Goal: Task Accomplishment & Management: Use online tool/utility

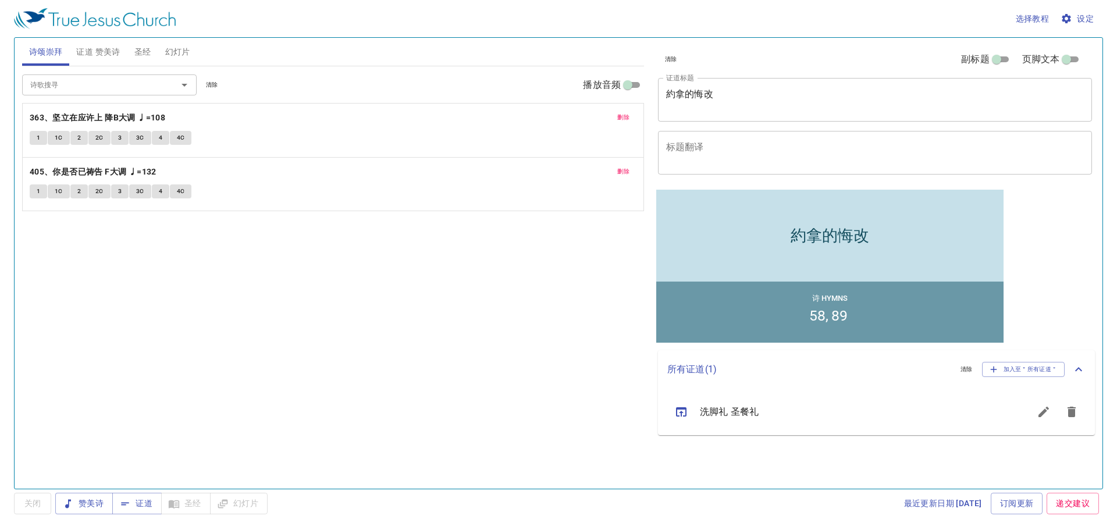
click at [744, 91] on textarea "約拿的悔改" at bounding box center [875, 99] width 418 height 22
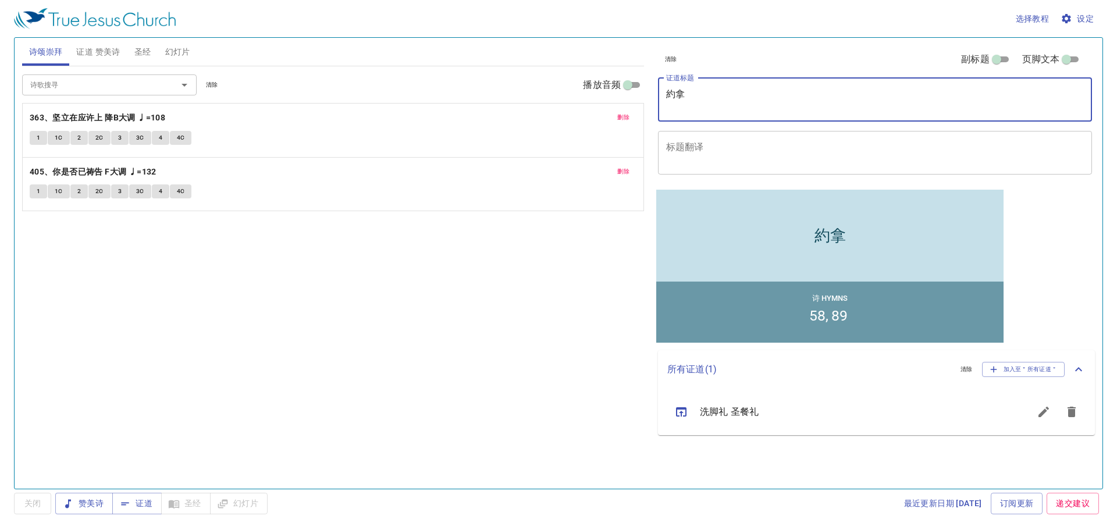
type textarea "約"
type textarea "p"
type textarea "配與不配"
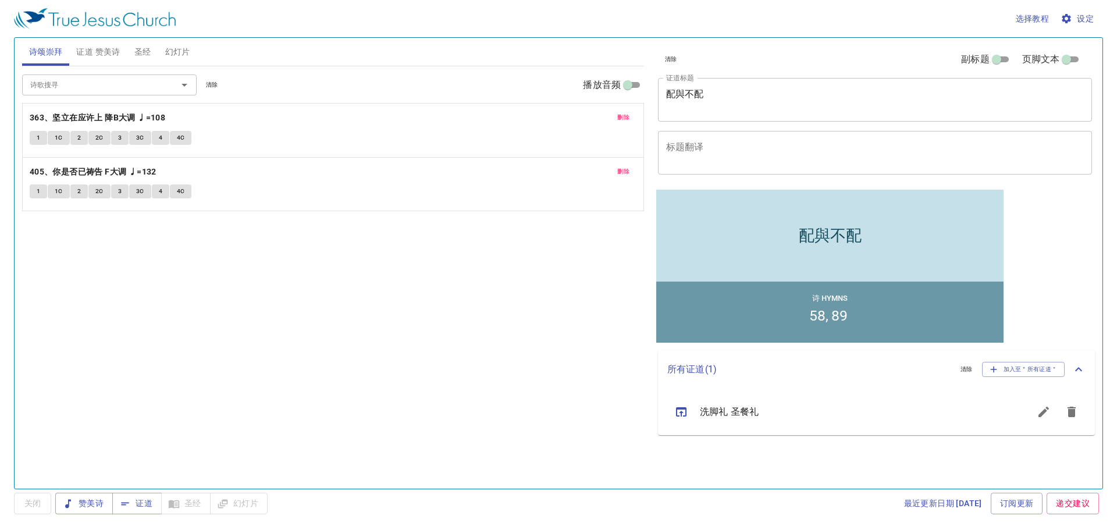
click at [754, 140] on div "x 标题翻译" at bounding box center [875, 153] width 434 height 44
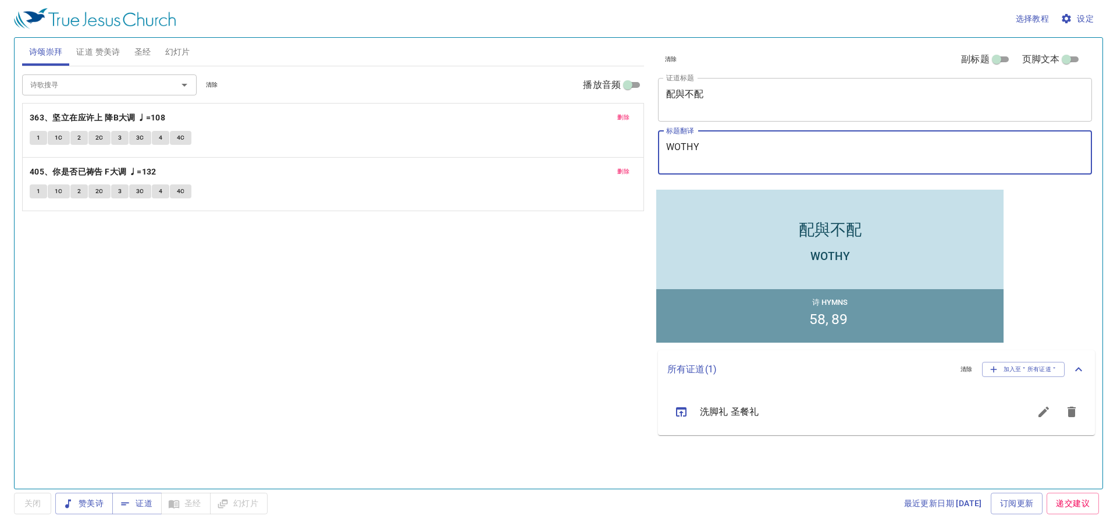
click at [735, 152] on textarea "WOTHY" at bounding box center [875, 152] width 418 height 22
type textarea "WORTHY & NOT WOR"
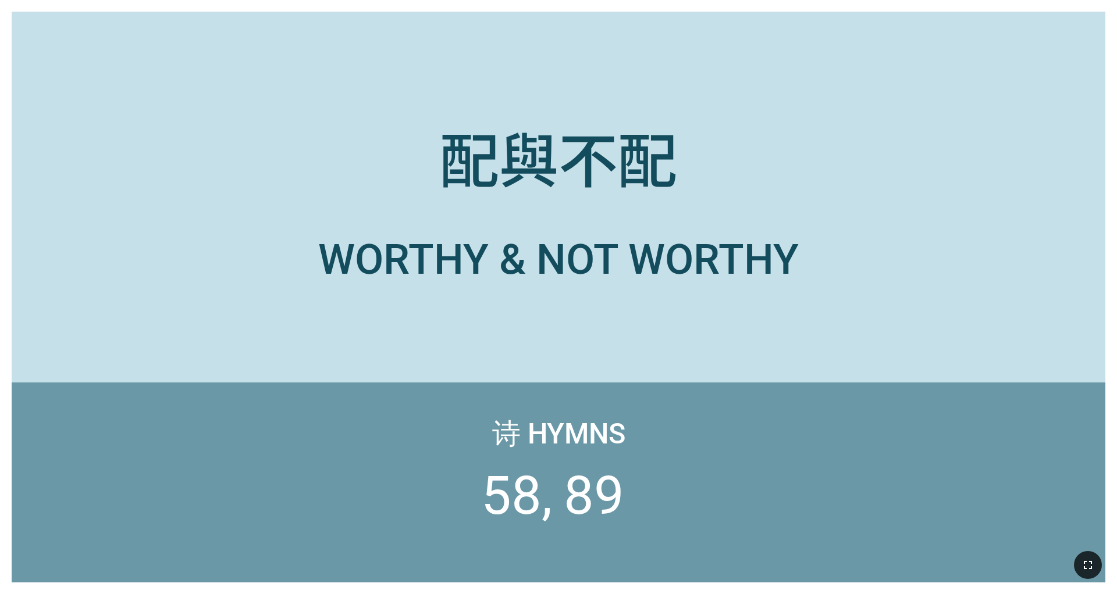
click at [595, 446] on icon "button" at bounding box center [1088, 565] width 14 height 14
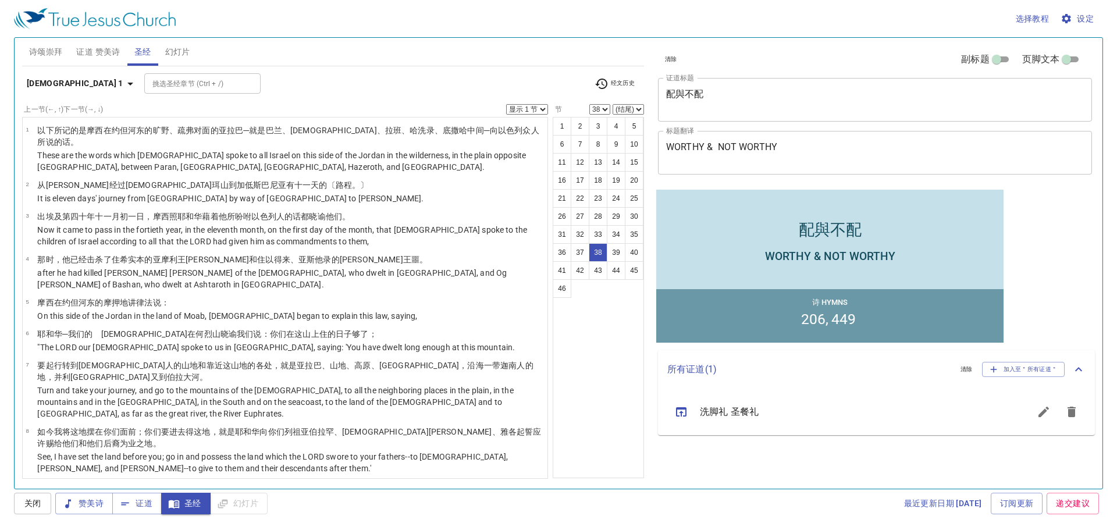
select select "39"
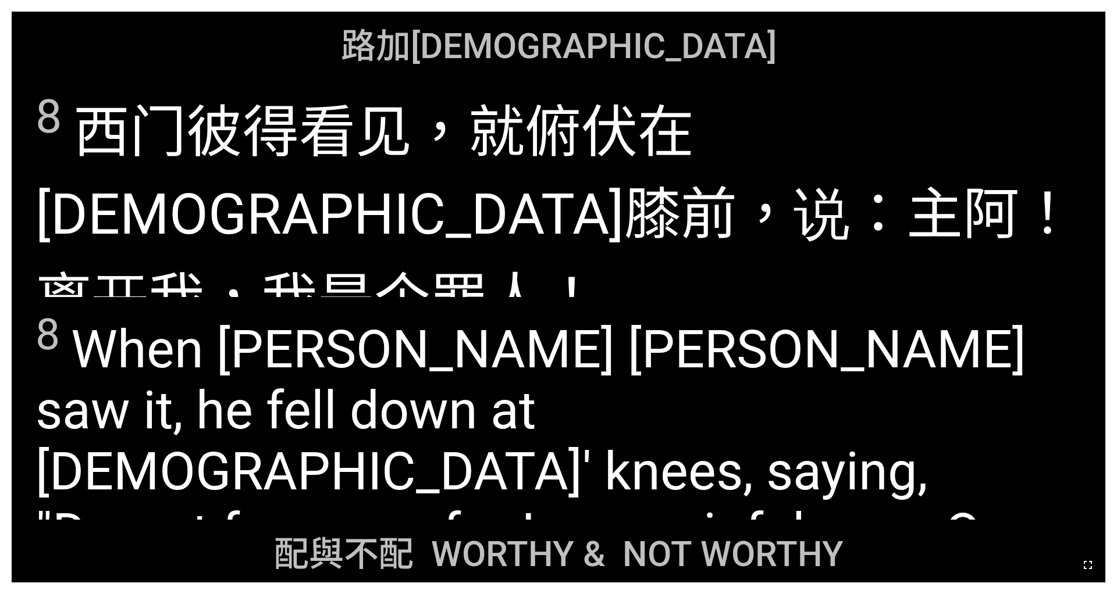
click at [1092, 575] on button "button" at bounding box center [1088, 565] width 28 height 28
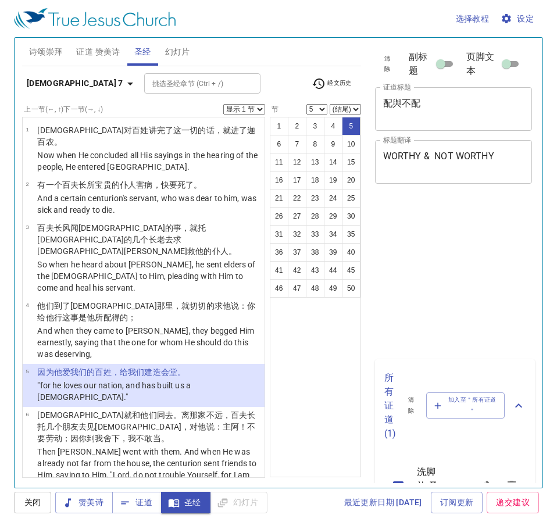
select select "5"
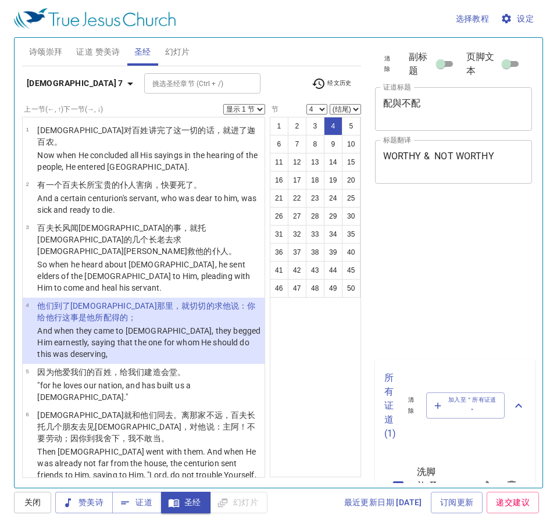
select select "4"
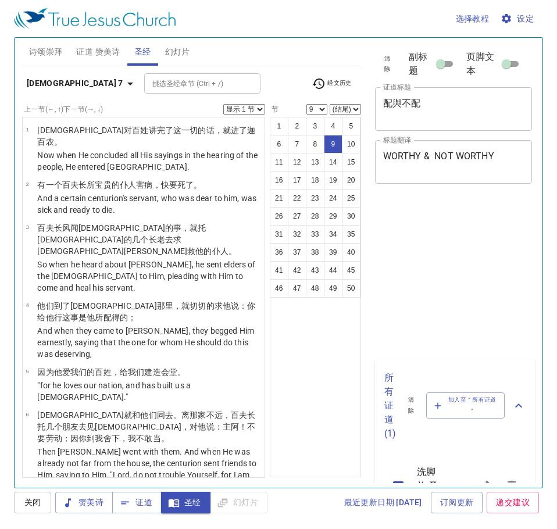
select select "9"
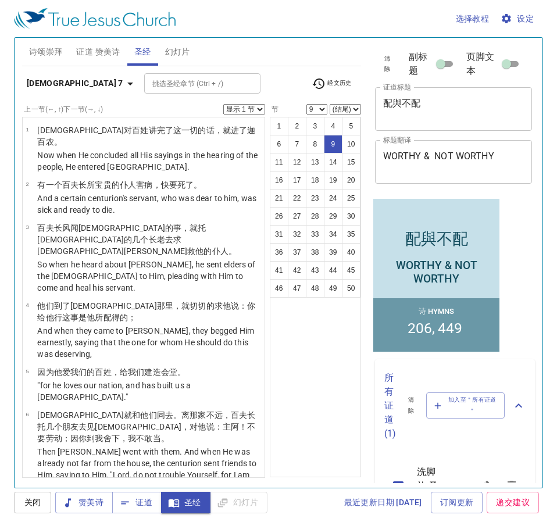
scroll to position [241, 0]
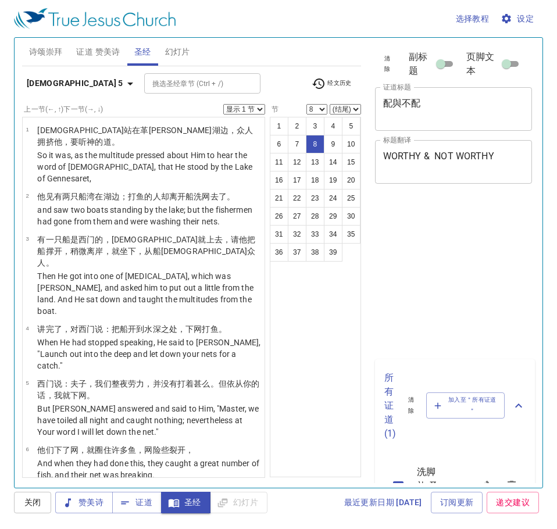
select select "8"
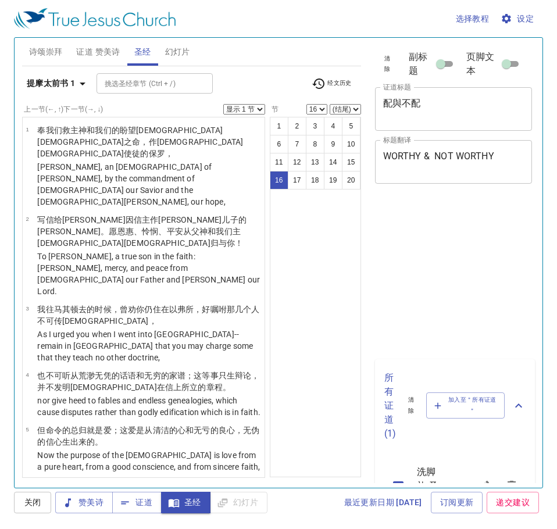
select select "16"
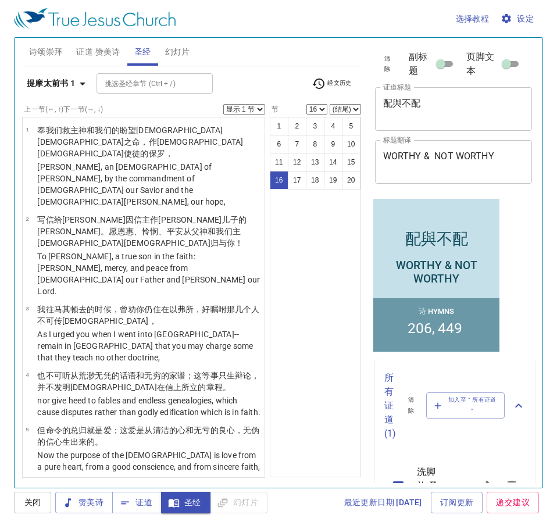
scroll to position [670, 0]
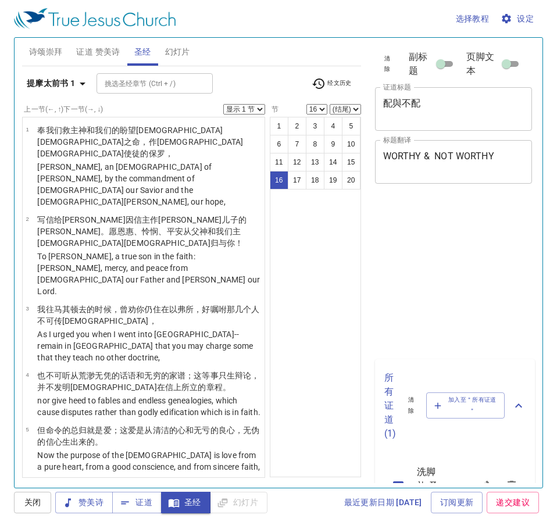
select select "16"
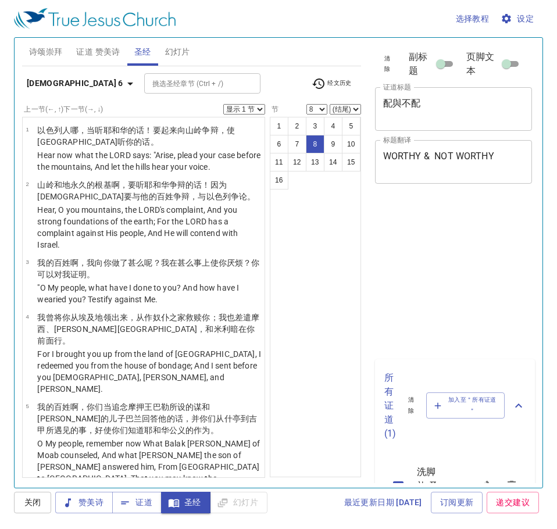
select select "8"
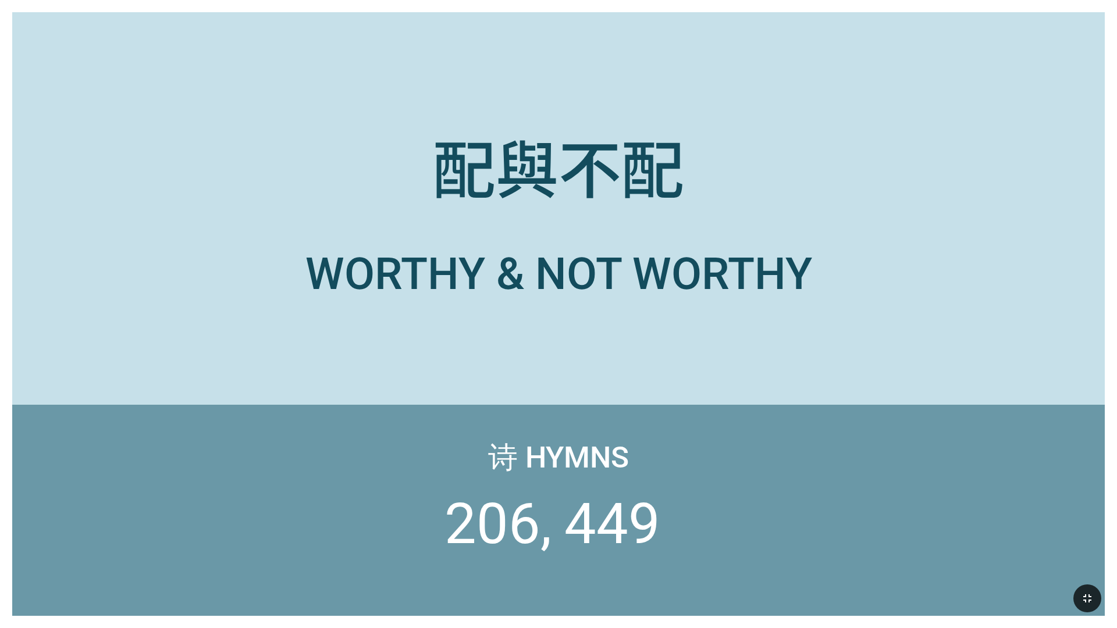
click at [1090, 599] on icon "button" at bounding box center [1087, 599] width 14 height 14
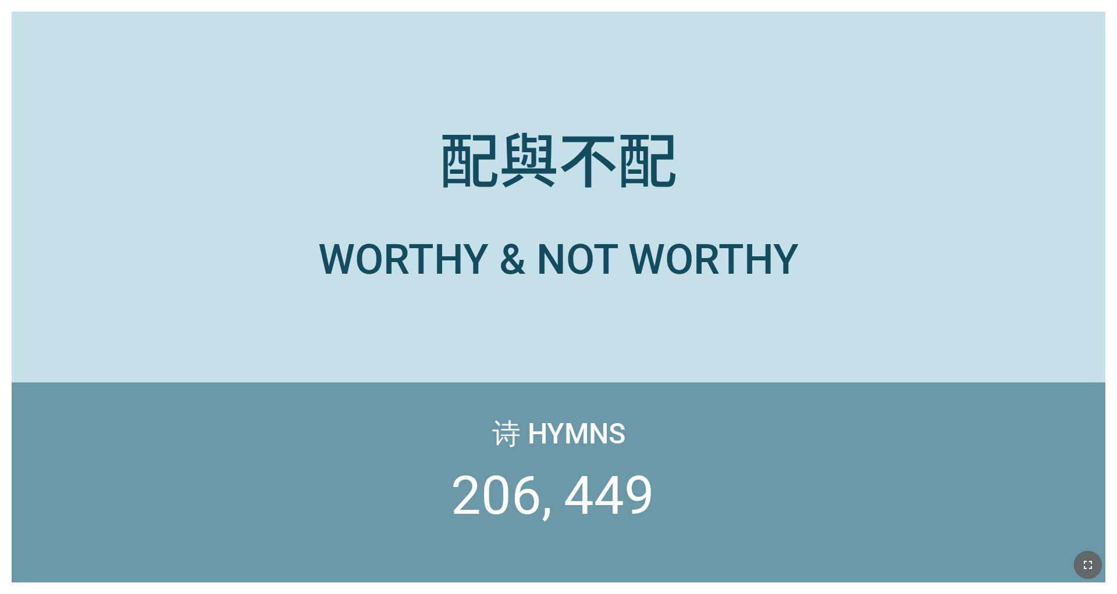
click at [1088, 561] on icon "button" at bounding box center [1088, 565] width 14 height 14
click at [1084, 566] on icon "button" at bounding box center [1088, 565] width 14 height 14
drag, startPoint x: 1038, startPoint y: 478, endPoint x: 1085, endPoint y: 594, distance: 125.7
click at [1085, 558] on icon "button" at bounding box center [1088, 565] width 14 height 14
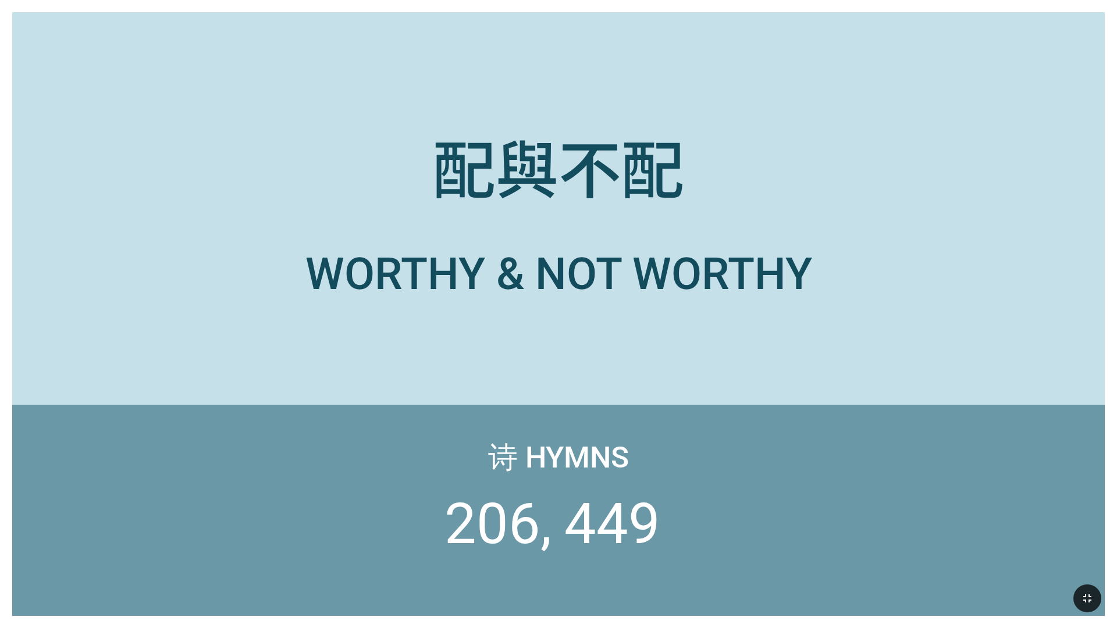
click at [48, 5] on div "配與不配 配與不配 WORTHY & NOT WORTHY WORTHY & NOT WORTHY 诗 Hymns 206 449" at bounding box center [558, 314] width 1117 height 628
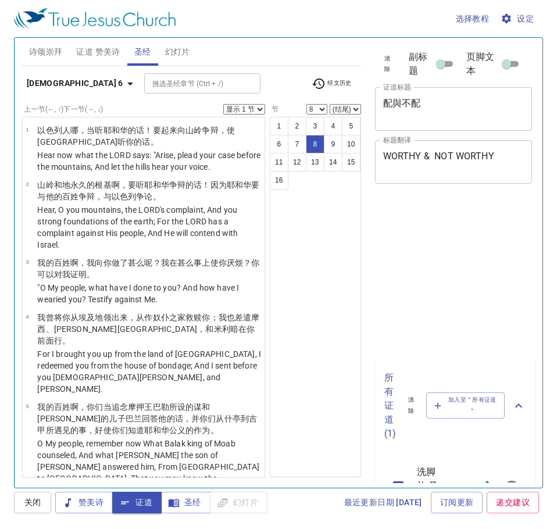
select select "8"
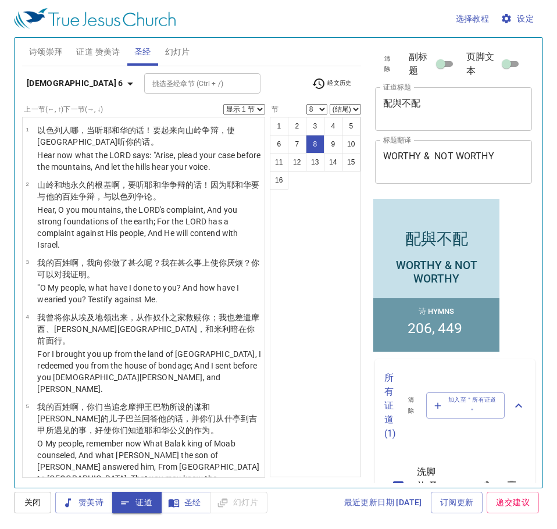
scroll to position [334, 0]
